Goal: Task Accomplishment & Management: Manage account settings

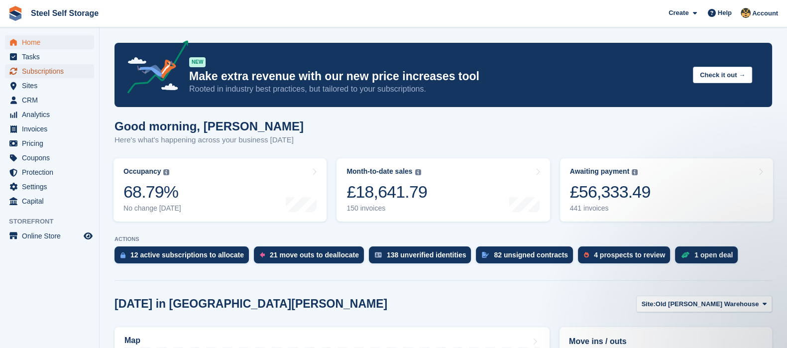
click at [49, 69] on span "Subscriptions" at bounding box center [52, 71] width 60 height 14
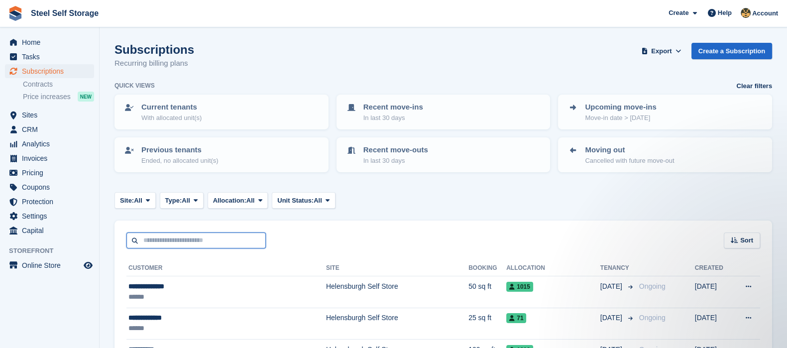
click at [239, 242] on input "text" at bounding box center [195, 240] width 139 height 16
type input "*****"
